Goal: Complete application form

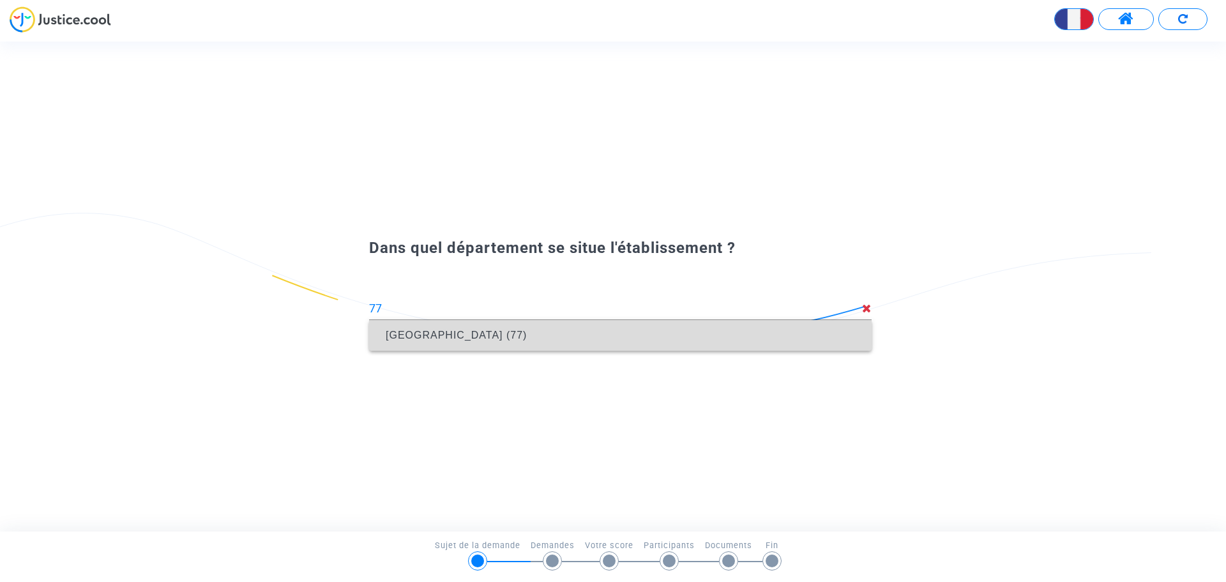
click at [536, 340] on span "[GEOGRAPHIC_DATA] (77)" at bounding box center [620, 335] width 482 height 31
type input "[GEOGRAPHIC_DATA] (77)"
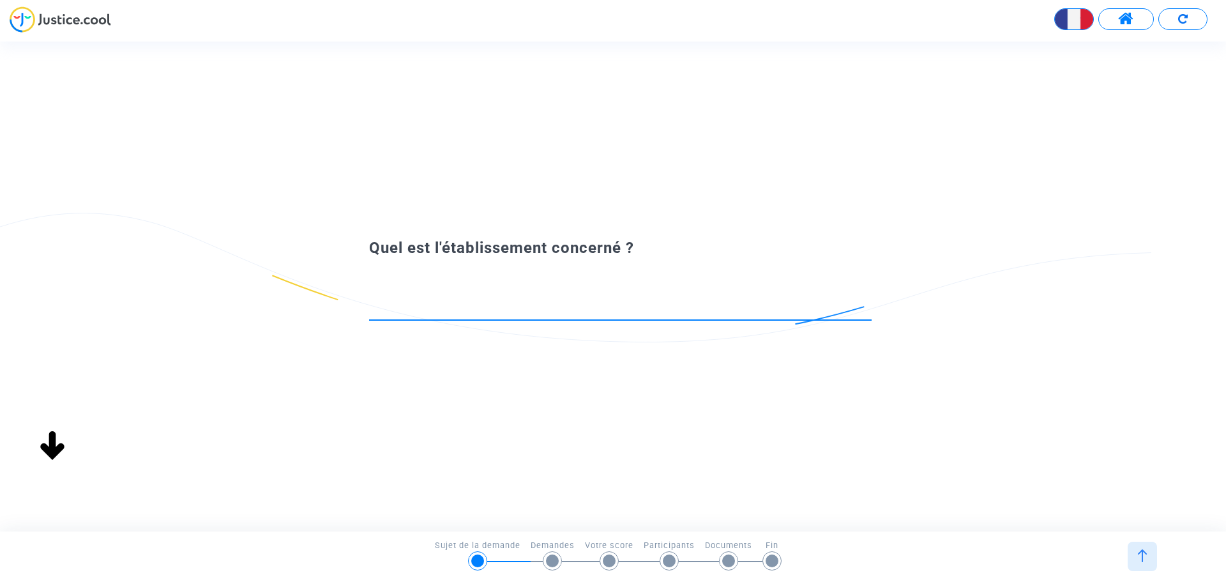
click at [549, 301] on div at bounding box center [620, 303] width 502 height 33
